Goal: Check status: Check status

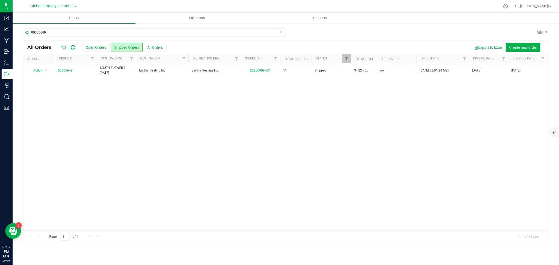
drag, startPoint x: 465, startPoint y: 140, endPoint x: 412, endPoint y: 124, distance: 54.7
click at [464, 140] on div "Action Action Clone order Mark as fully paid Order audit log Print COAs (single…" at bounding box center [285, 146] width 525 height 167
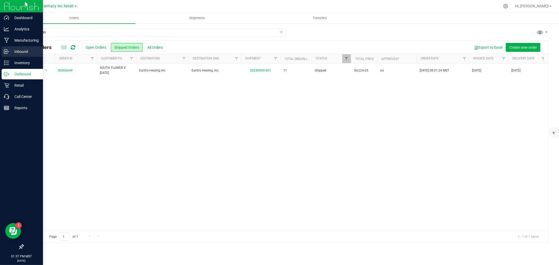
click at [21, 51] on p "Inbound" at bounding box center [24, 51] width 31 height 6
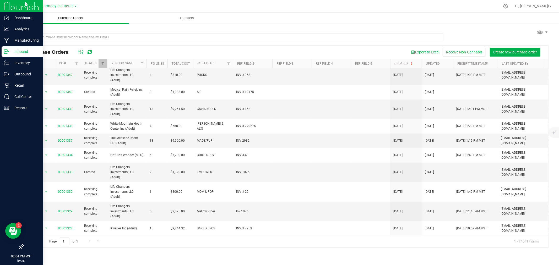
scroll to position [111, 0]
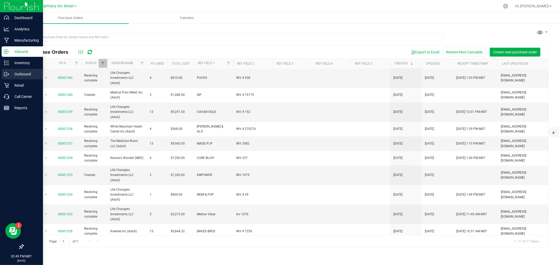
click at [24, 69] on div "Outbound" at bounding box center [22, 74] width 41 height 10
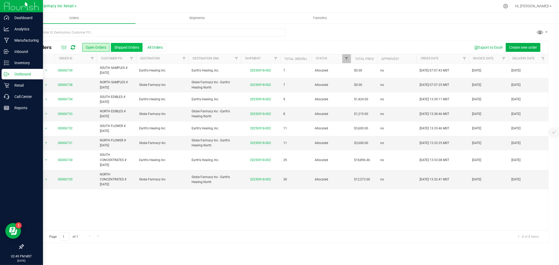
click at [123, 46] on button "Shipped Orders" at bounding box center [127, 47] width 32 height 9
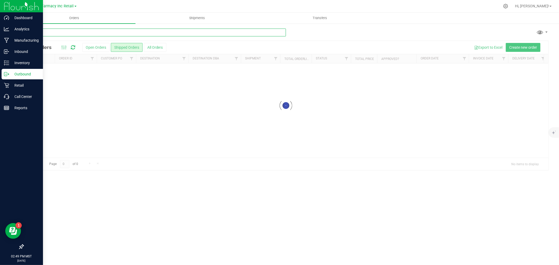
click at [85, 35] on input "text" at bounding box center [154, 33] width 263 height 8
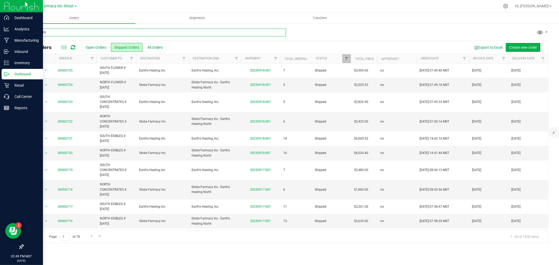
type input "00006719"
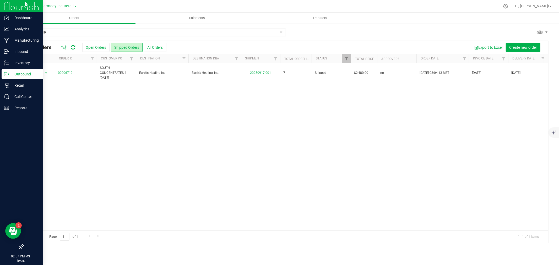
drag, startPoint x: 210, startPoint y: 164, endPoint x: 216, endPoint y: 163, distance: 6.1
click at [210, 163] on div "Action Action Clone order Mark as fully paid Order audit log Print COAs (single…" at bounding box center [285, 146] width 525 height 167
